Goal: Task Accomplishment & Management: Use online tool/utility

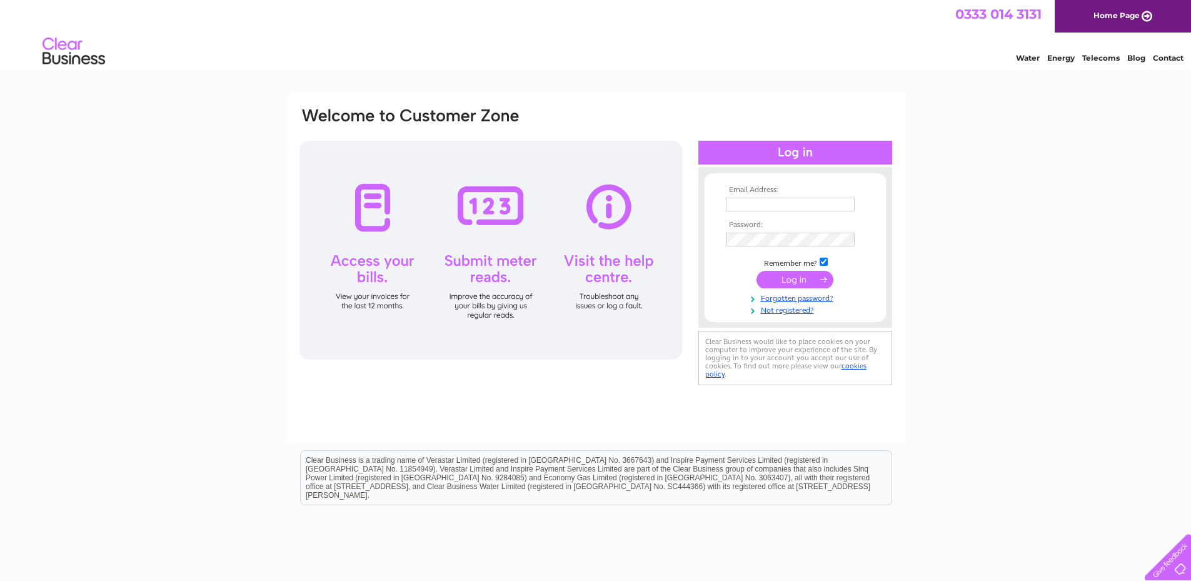
type input "tboliver@btconnect.com"
click at [798, 283] on input "submit" at bounding box center [794, 279] width 77 height 17
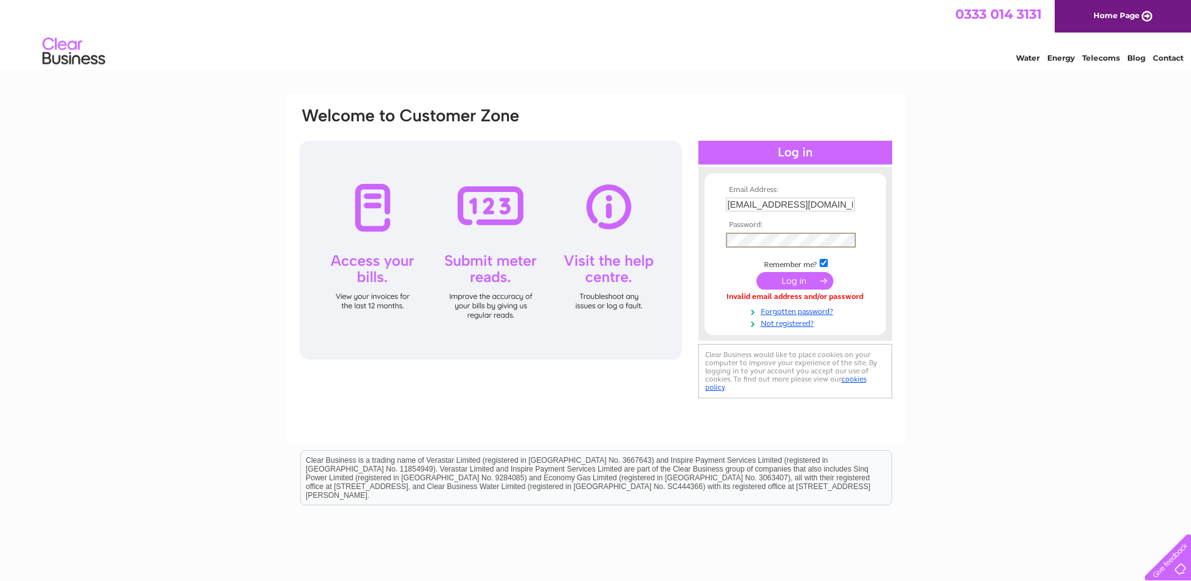
click at [783, 277] on input "submit" at bounding box center [794, 280] width 77 height 17
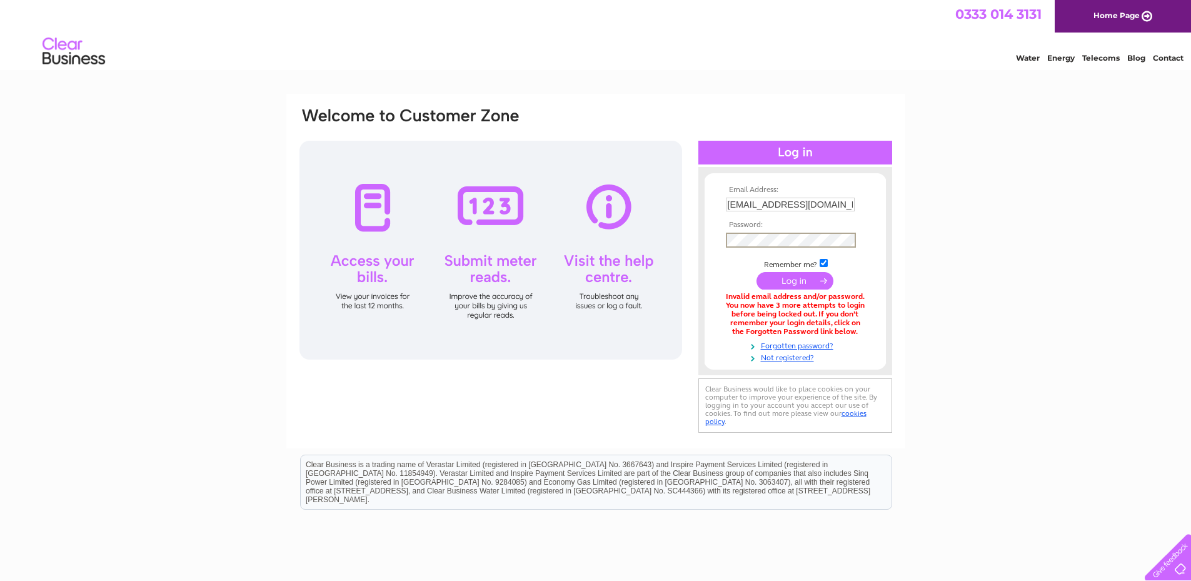
click at [646, 234] on div "Email Address: tboliver@btconnect.com Password:" at bounding box center [595, 270] width 595 height 329
click at [756, 272] on input "submit" at bounding box center [794, 280] width 77 height 17
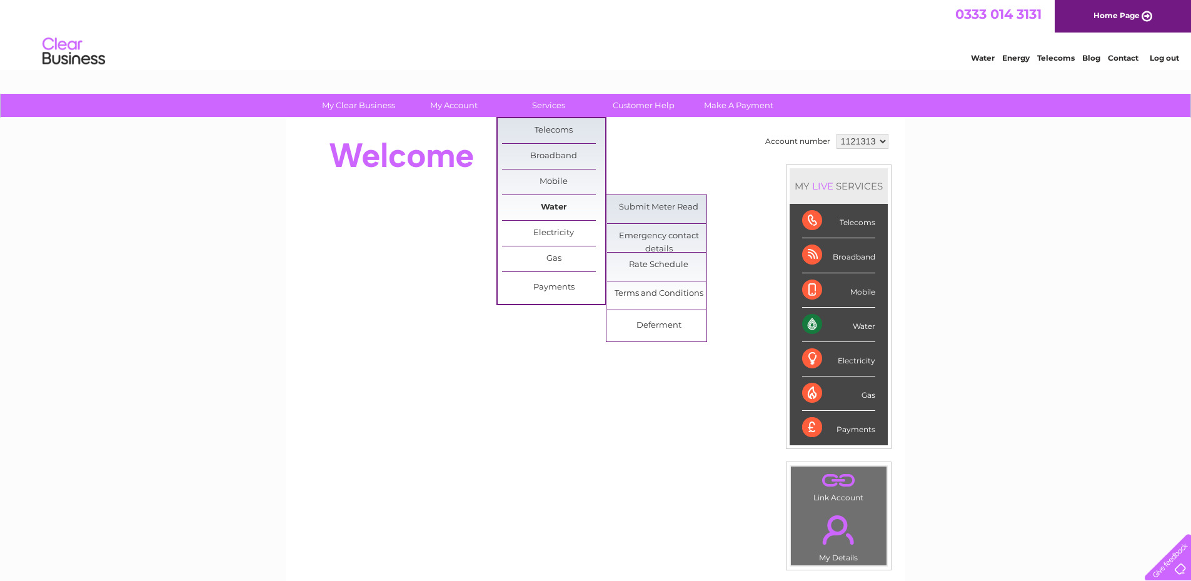
click at [555, 209] on link "Water" at bounding box center [553, 207] width 103 height 25
click at [649, 212] on link "Submit Meter Read" at bounding box center [658, 207] width 103 height 25
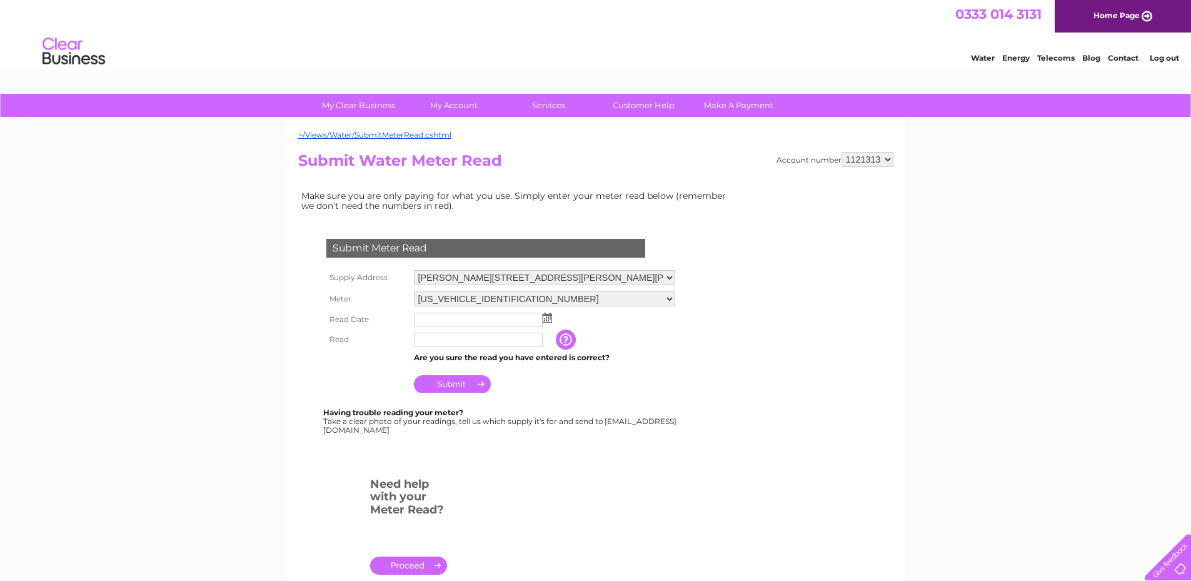
click at [546, 320] on img at bounding box center [546, 317] width 9 height 10
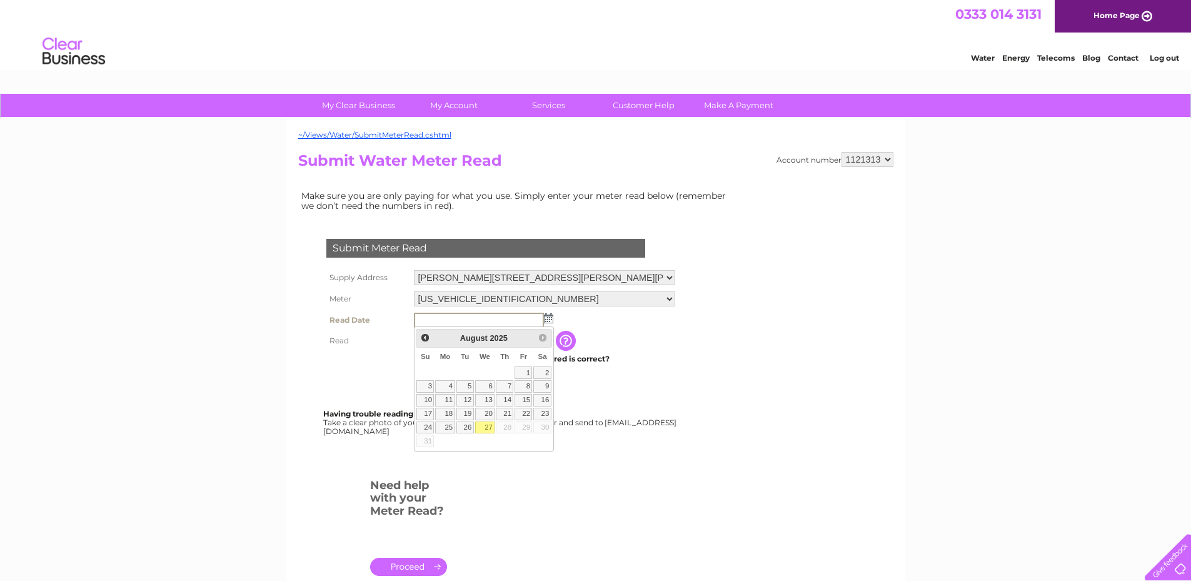
click at [485, 427] on link "27" at bounding box center [485, 427] width 20 height 12
type input "[DATE]"
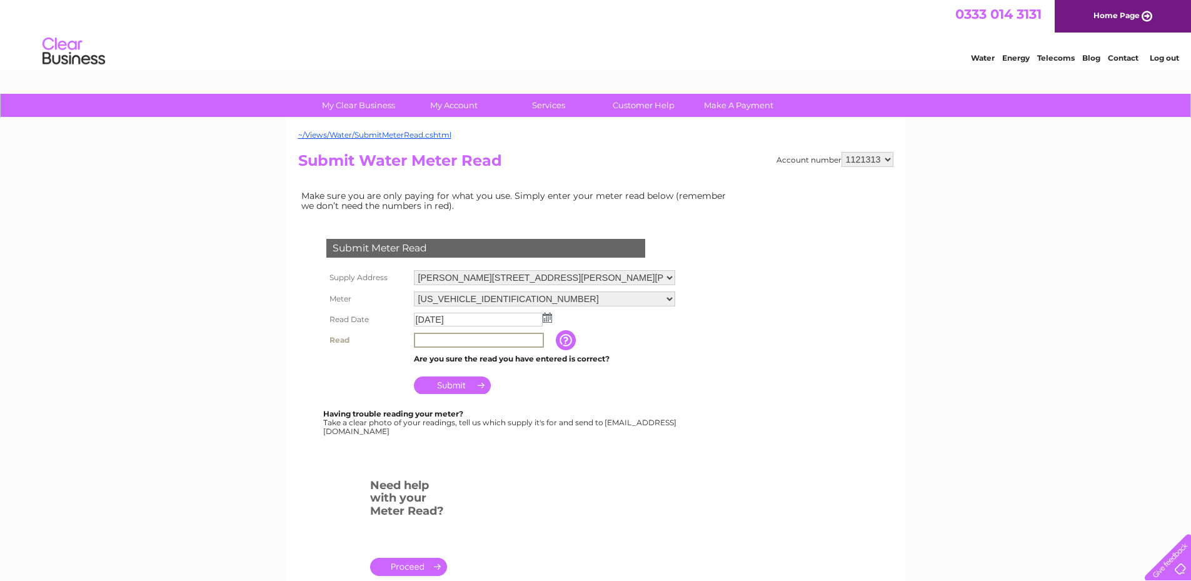
click at [486, 336] on input "text" at bounding box center [479, 339] width 130 height 15
type input "00262"
click at [459, 388] on input "Submit" at bounding box center [452, 384] width 77 height 17
